Goal: Find specific page/section: Find specific page/section

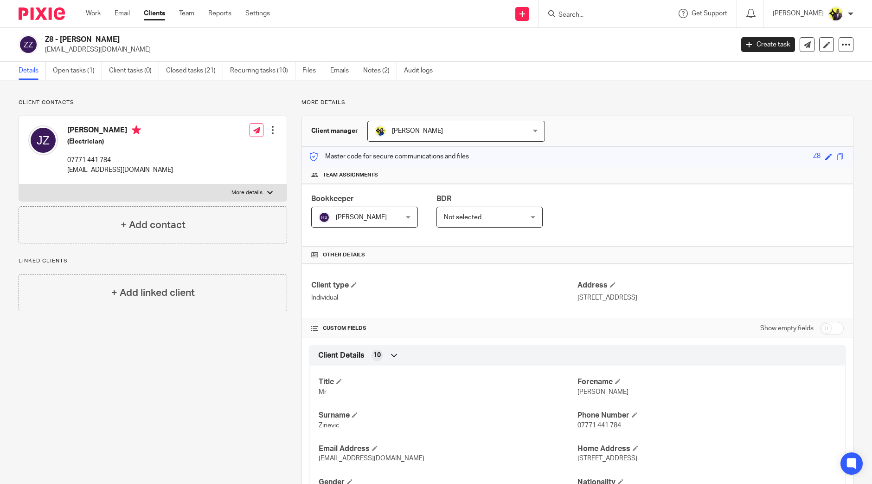
click at [624, 12] on input "Search" at bounding box center [600, 15] width 84 height 8
type input "tay"
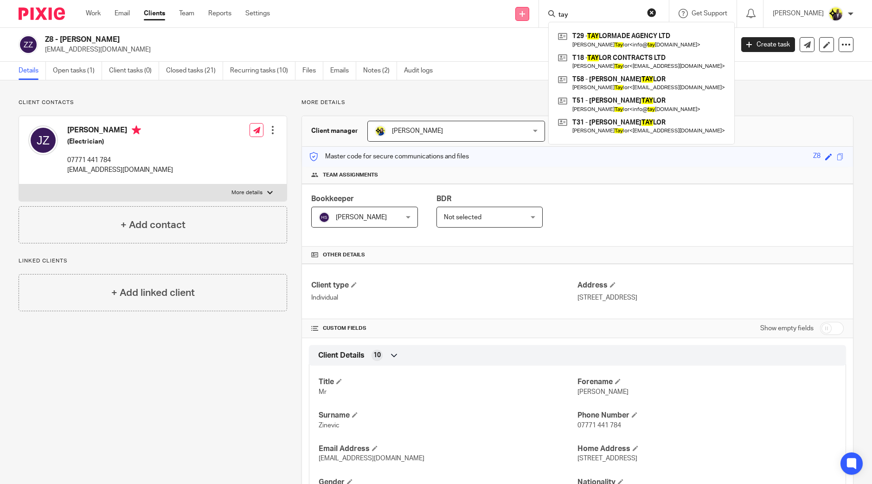
drag, startPoint x: 599, startPoint y: 13, endPoint x: 548, endPoint y: 12, distance: 51.0
click at [555, 13] on div "Send new email Create task Add client Request signature tay T29 - TAY LORMADE A…" at bounding box center [578, 13] width 588 height 27
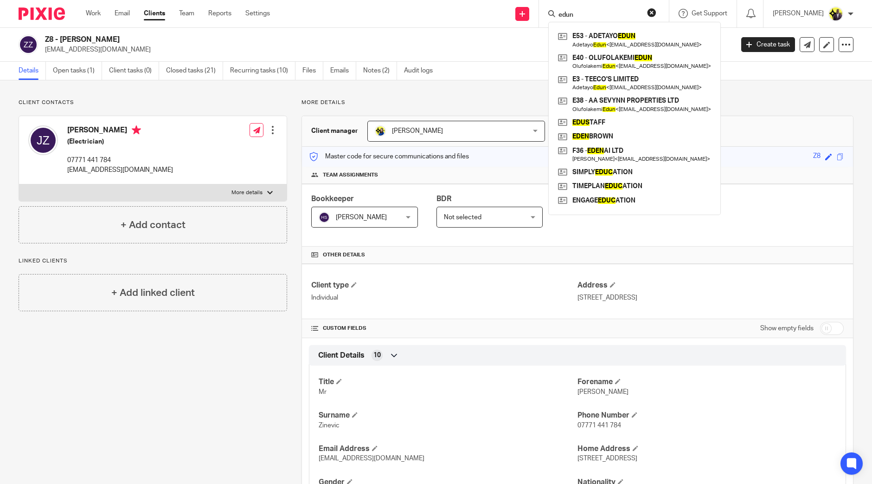
type input "edun"
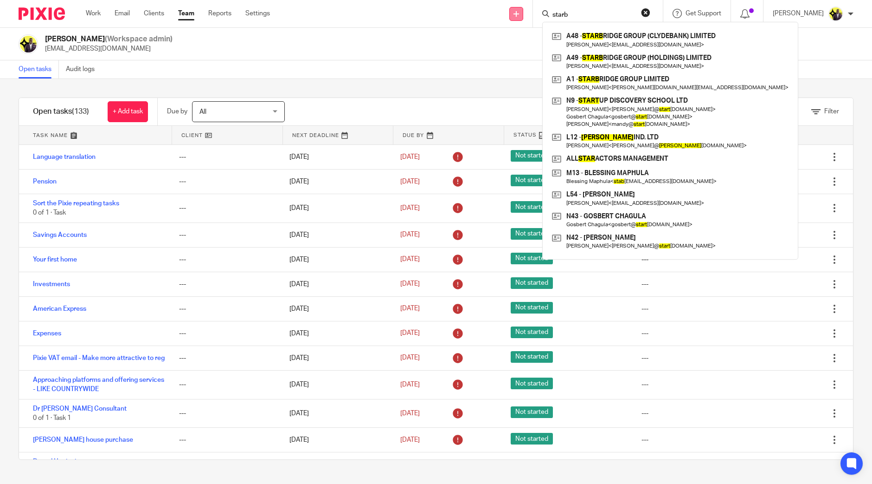
drag, startPoint x: 0, startPoint y: 0, endPoint x: 541, endPoint y: 9, distance: 541.1
click at [543, 11] on div "Send new email Create task Add client Request signature starb A48 - STARB RIDGE…" at bounding box center [578, 13] width 588 height 27
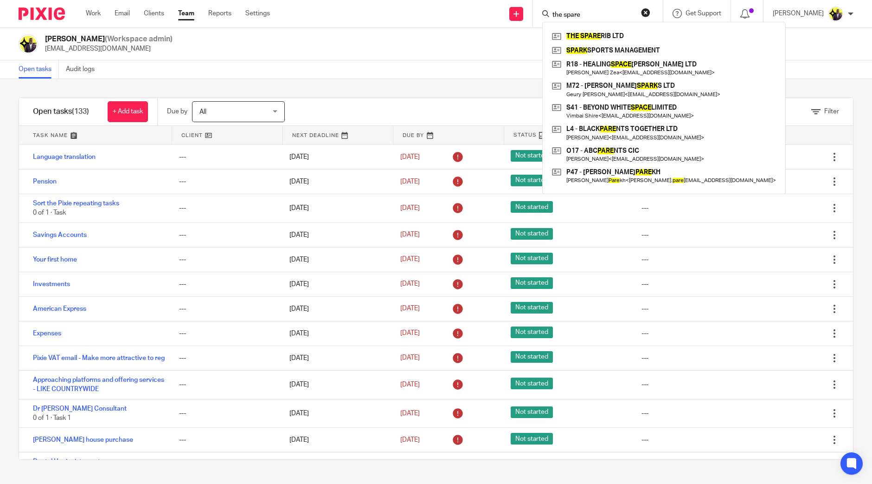
type input "the spare"
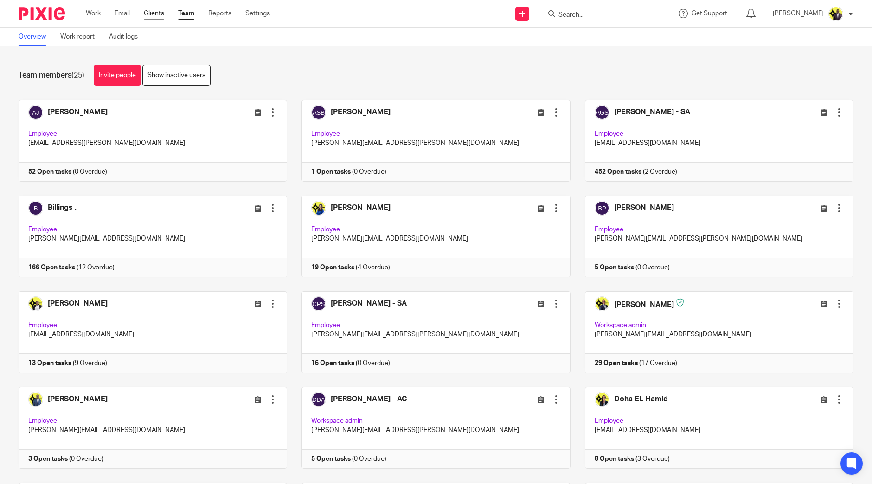
click at [158, 10] on link "Clients" at bounding box center [154, 13] width 20 height 9
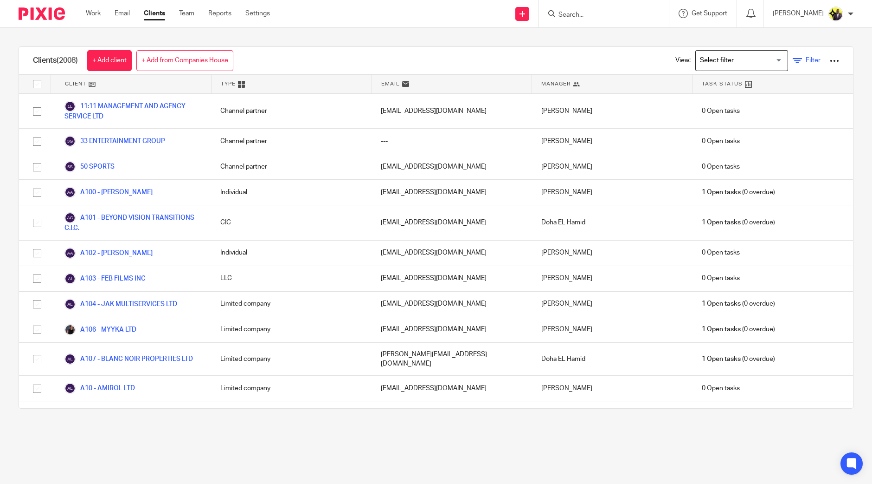
click at [806, 59] on span "Filter" at bounding box center [813, 60] width 15 height 6
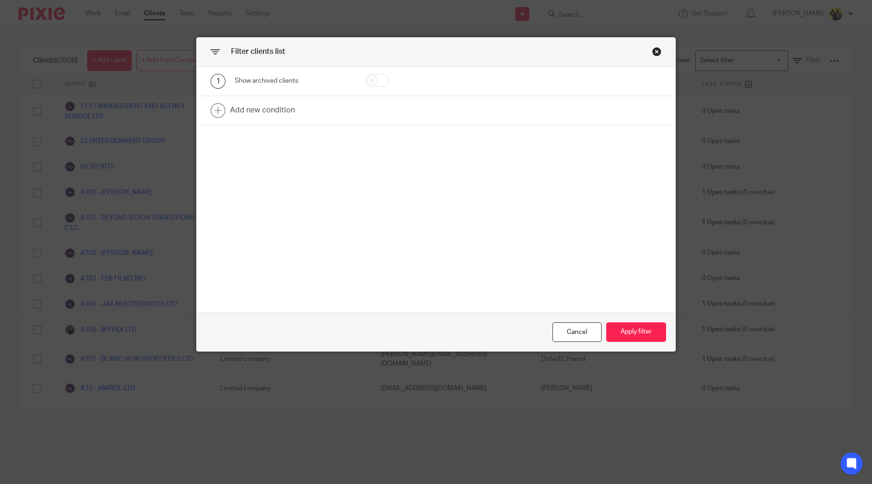
click at [384, 84] on div at bounding box center [389, 81] width 77 height 15
click at [383, 84] on input "checkbox" at bounding box center [378, 80] width 24 height 13
checkbox input "true"
click at [633, 334] on button "Apply filter" at bounding box center [636, 332] width 60 height 20
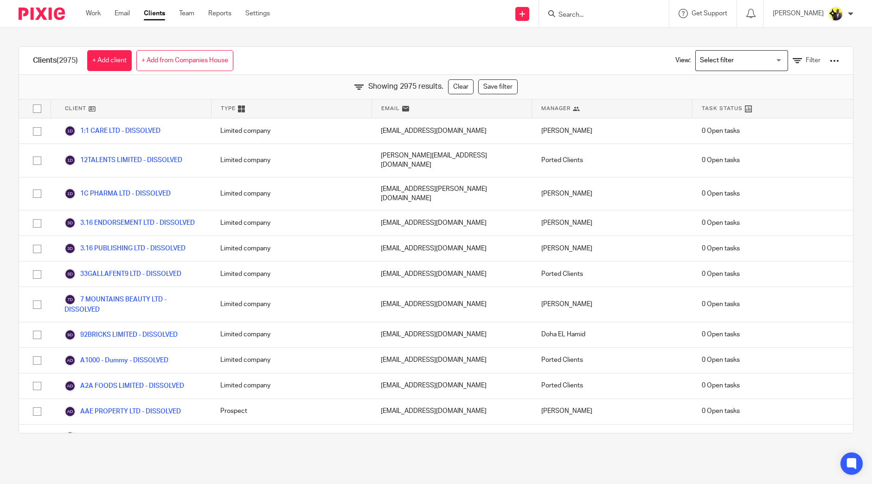
scroll to position [8436, 0]
